Goal: Communication & Community: Ask a question

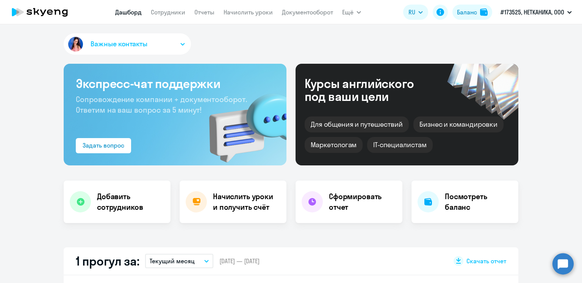
click at [181, 44] on icon "button" at bounding box center [183, 44] width 4 height 2
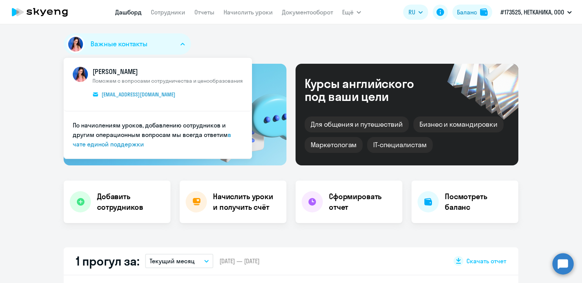
select select "30"
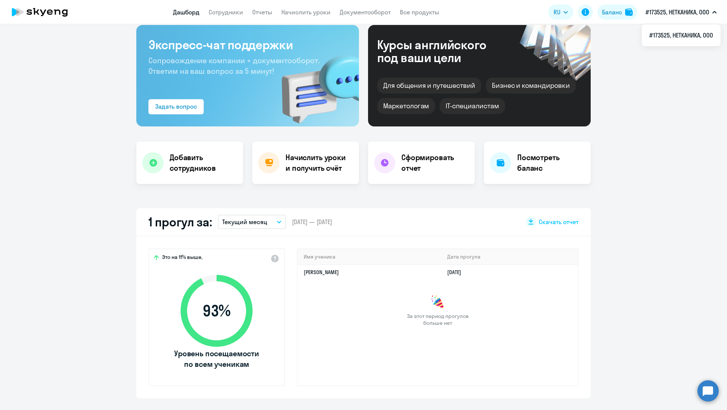
scroll to position [38, 0]
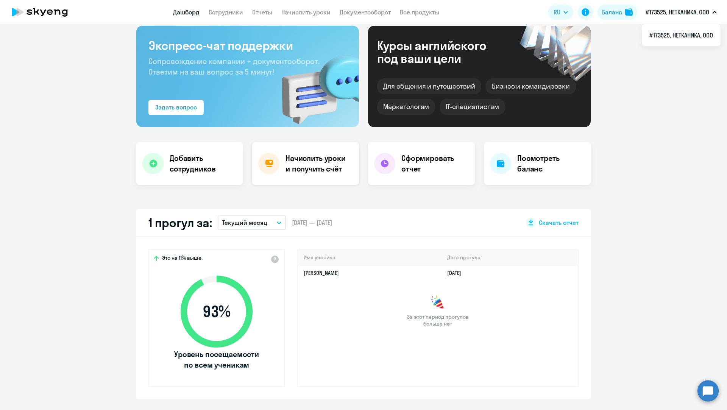
click at [310, 168] on h4 "Начислить уроки и получить счёт" at bounding box center [319, 163] width 66 height 21
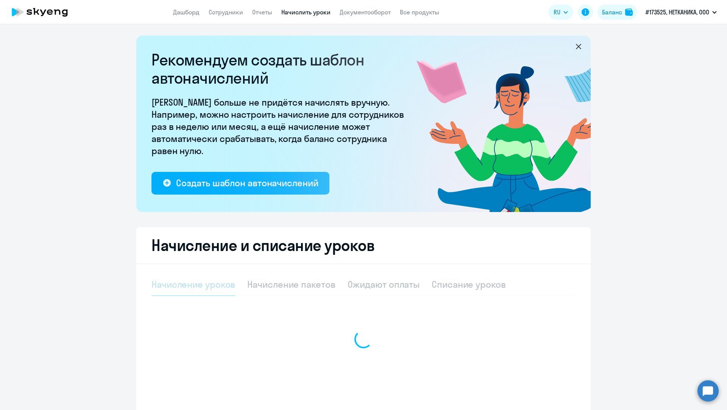
select select "10"
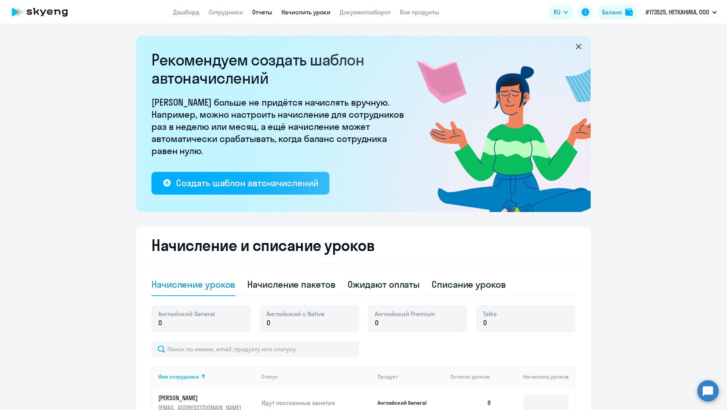
click at [267, 9] on link "Отчеты" at bounding box center [262, 12] width 20 height 8
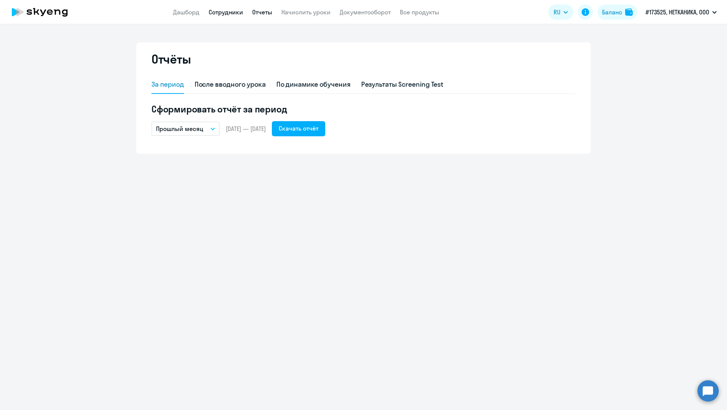
click at [215, 11] on link "Сотрудники" at bounding box center [226, 12] width 34 height 8
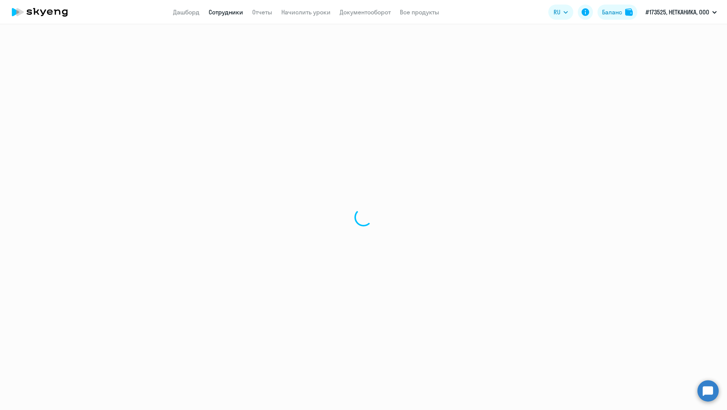
select select "30"
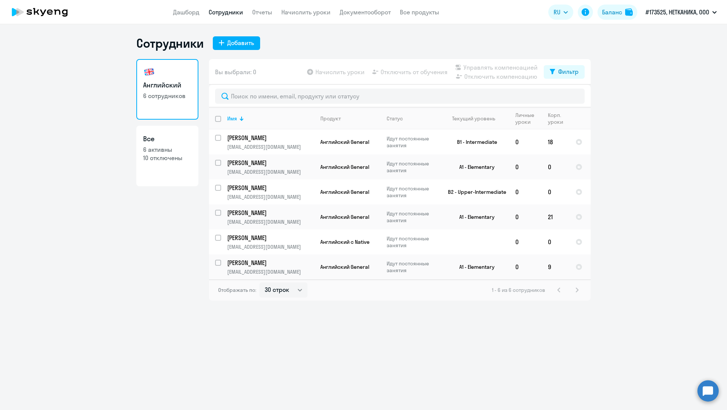
click at [579, 282] on div "1 - 6 из 6 сотрудников" at bounding box center [537, 290] width 90 height 9
click at [582, 282] on circle at bounding box center [708, 390] width 21 height 21
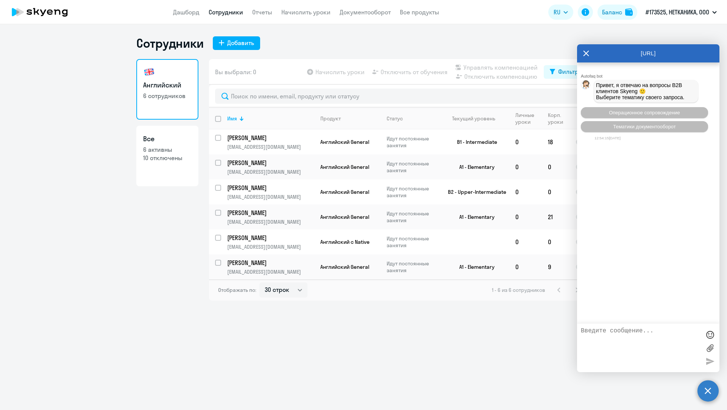
click at [582, 282] on textarea at bounding box center [641, 348] width 120 height 41
type textarea "Добрый день, в связи с увольнением [PERSON_NAME] необходимо его уроки перевести…"
click at [582, 282] on div at bounding box center [710, 361] width 11 height 11
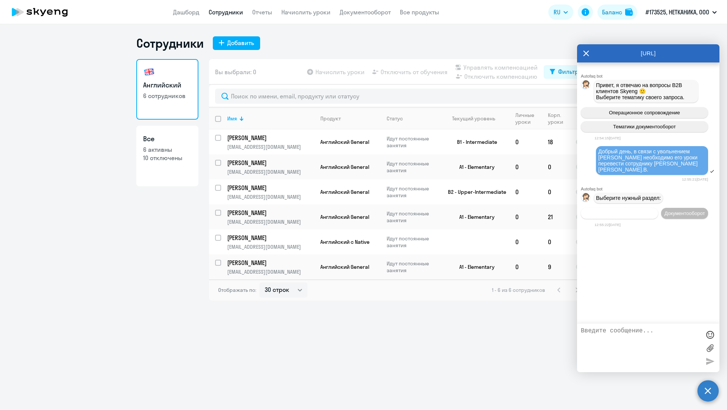
click at [582, 211] on span "Операционное сопровождение" at bounding box center [619, 214] width 71 height 6
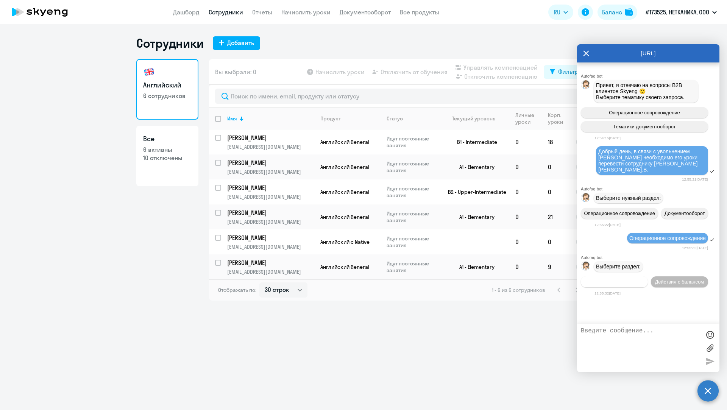
click at [582, 279] on span "Действия по сотрудникам" at bounding box center [614, 282] width 59 height 6
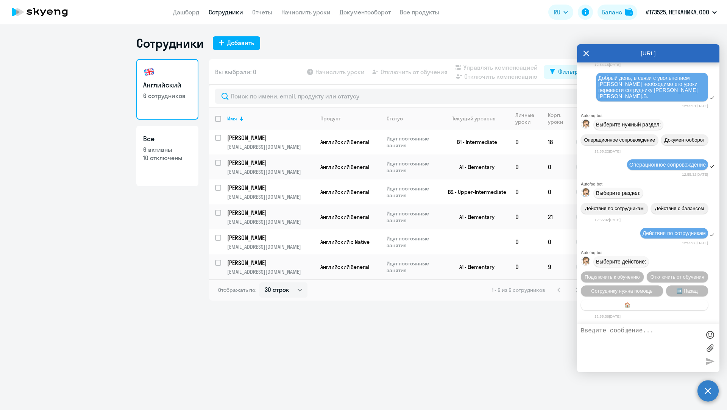
click at [582, 282] on span "🏠 Главное меню" at bounding box center [645, 305] width 40 height 6
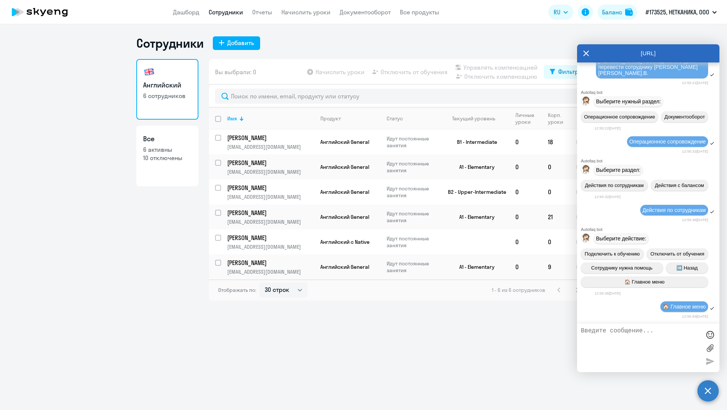
scroll to position [196, 0]
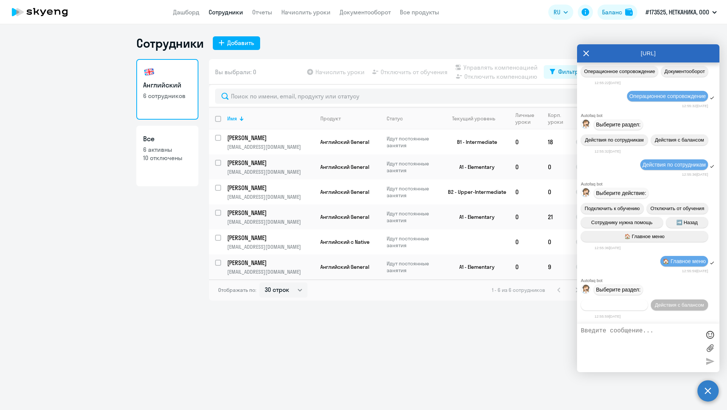
click at [582, 282] on span "Действия по сотрудникам" at bounding box center [614, 305] width 59 height 6
click at [582, 282] on div "Autofaq bot Выберите раздел: Действия по сотрудникам Действия с балансом 12:55:…" at bounding box center [648, 299] width 142 height 42
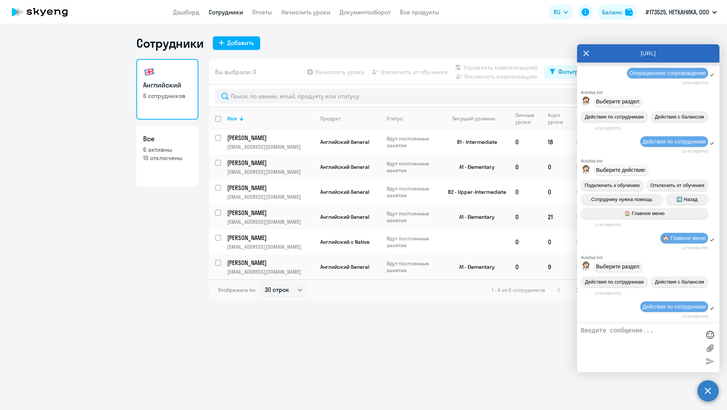
scroll to position [308, 0]
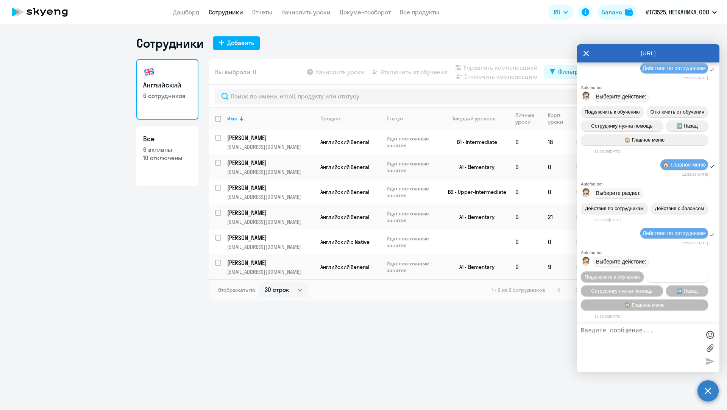
click at [582, 275] on span "Отключить от обучения" at bounding box center [678, 277] width 54 height 6
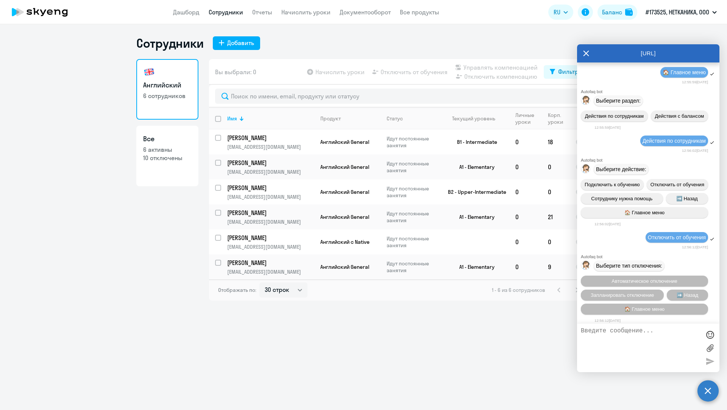
scroll to position [406, 0]
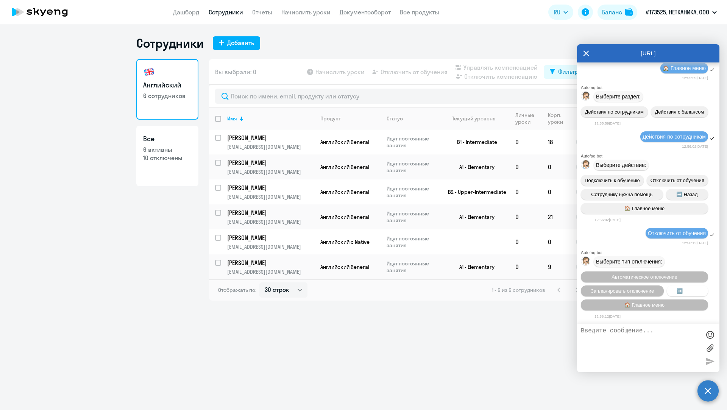
click at [582, 282] on button "➡️ Назад" at bounding box center [687, 291] width 41 height 11
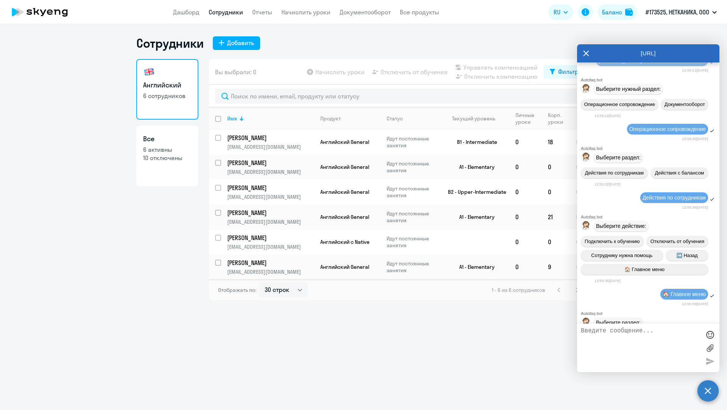
scroll to position [0, 0]
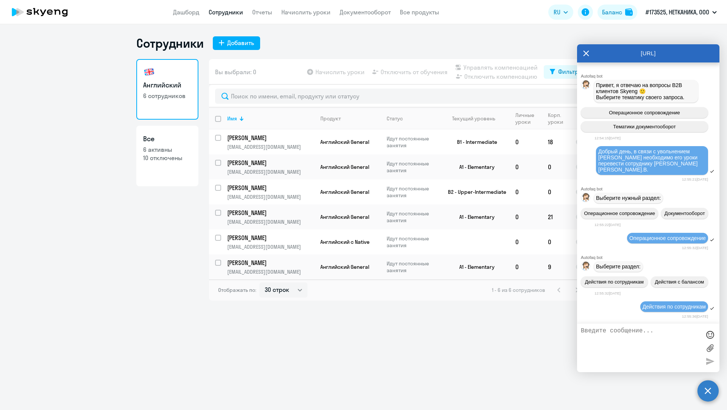
drag, startPoint x: 687, startPoint y: 165, endPoint x: 598, endPoint y: 153, distance: 89.1
click at [582, 153] on div "Добрый день, в связи с увольнением [PERSON_NAME] необходимо его уроки перевести…" at bounding box center [652, 160] width 112 height 29
copy span "Добрый день, в связи с увольнением [PERSON_NAME] необходимо его уроки перевести…"
click at [582, 54] on icon at bounding box center [587, 53] width 6 height 6
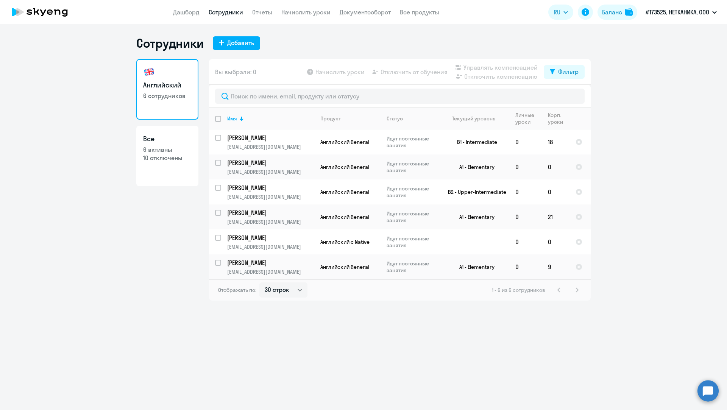
click at [427, 74] on app-table-action-button "Отключить от обучения" at bounding box center [409, 71] width 77 height 9
click at [582, 16] on button "#173525, НЕТКАНИКА, ООО" at bounding box center [681, 12] width 79 height 18
click at [582, 11] on icon "button" at bounding box center [715, 12] width 4 height 2
click at [582, 32] on li "#173525, НЕТКАНИКА, ООО" at bounding box center [681, 35] width 79 height 19
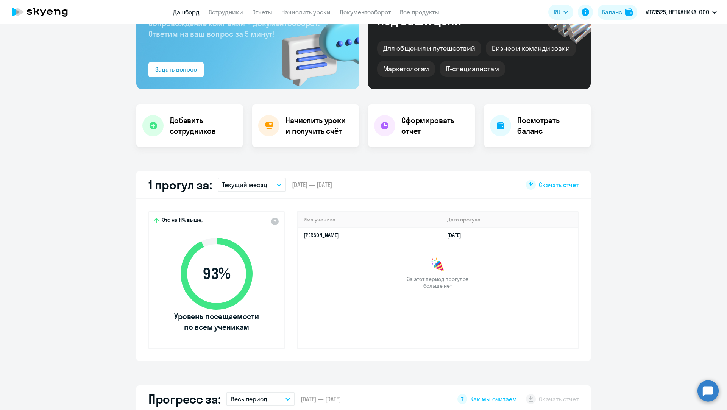
select select "30"
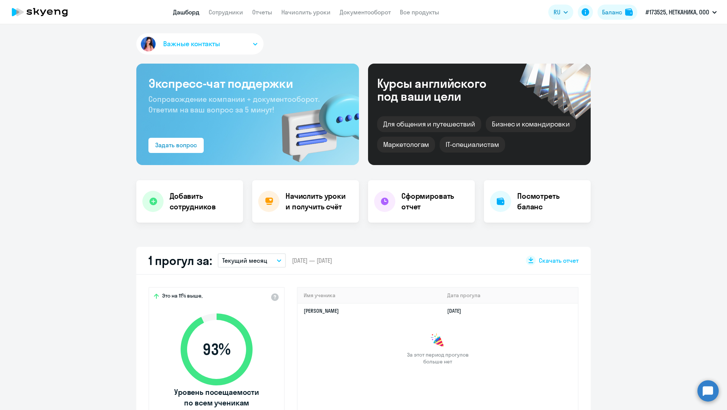
click at [183, 47] on span "Важные контакты" at bounding box center [191, 44] width 57 height 10
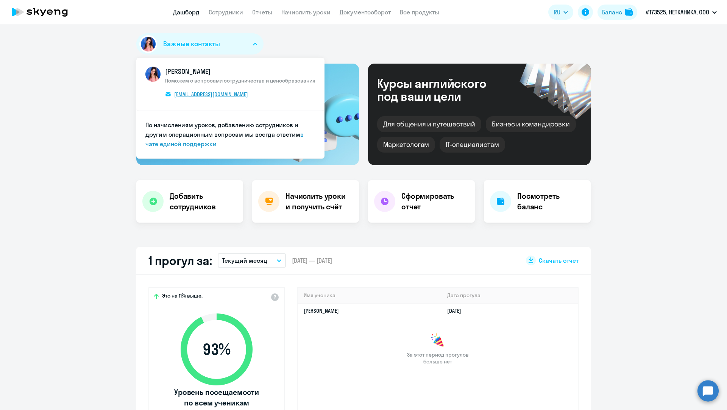
click at [209, 95] on span "[EMAIL_ADDRESS][DOMAIN_NAME]" at bounding box center [211, 94] width 74 height 7
click at [194, 144] on link "в чате единой поддержки" at bounding box center [224, 139] width 158 height 17
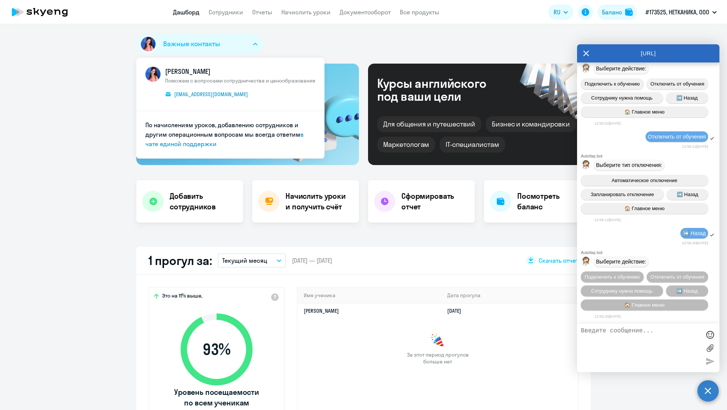
scroll to position [519, 0]
click at [582, 282] on span "Сотруднику нужна помощь" at bounding box center [621, 291] width 61 height 6
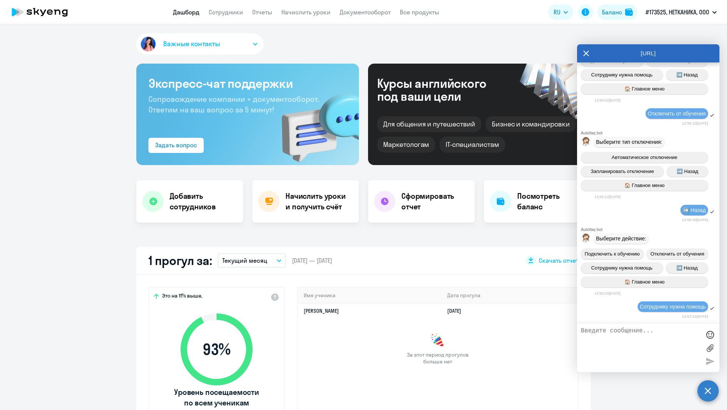
scroll to position [782, 0]
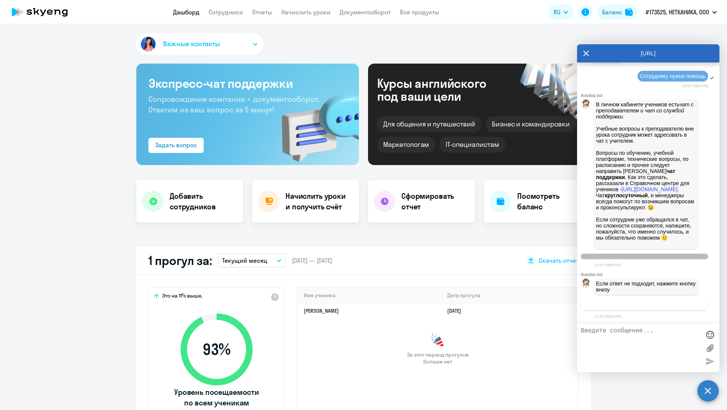
click at [582, 282] on span "Связаться с менеджером" at bounding box center [645, 305] width 58 height 6
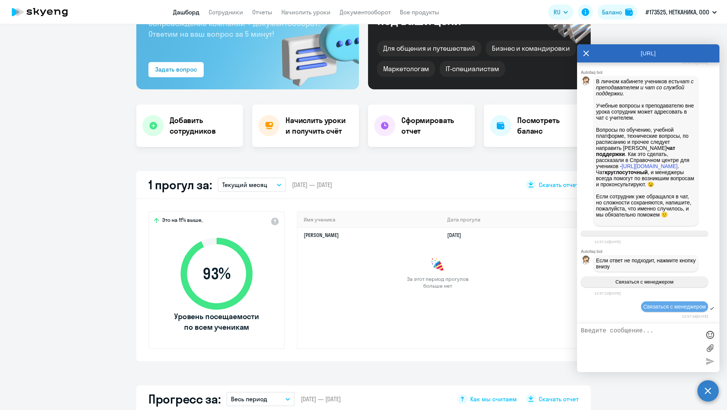
scroll to position [265, 0]
